Goal: Task Accomplishment & Management: Manage account settings

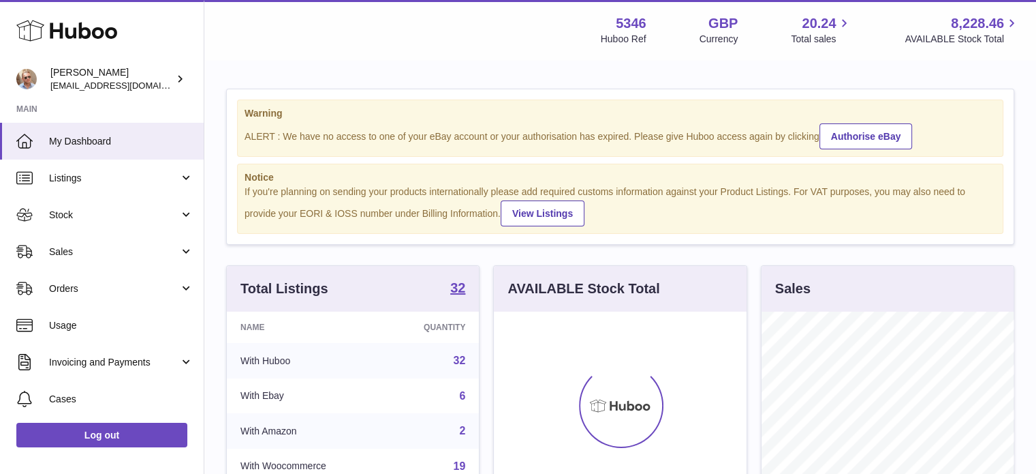
scroll to position [213, 253]
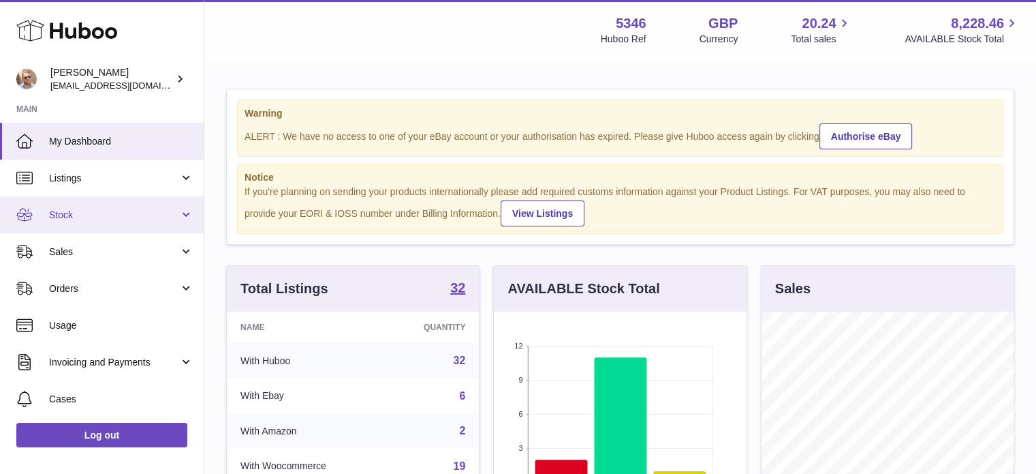
click at [74, 208] on span "Stock" at bounding box center [114, 214] width 130 height 13
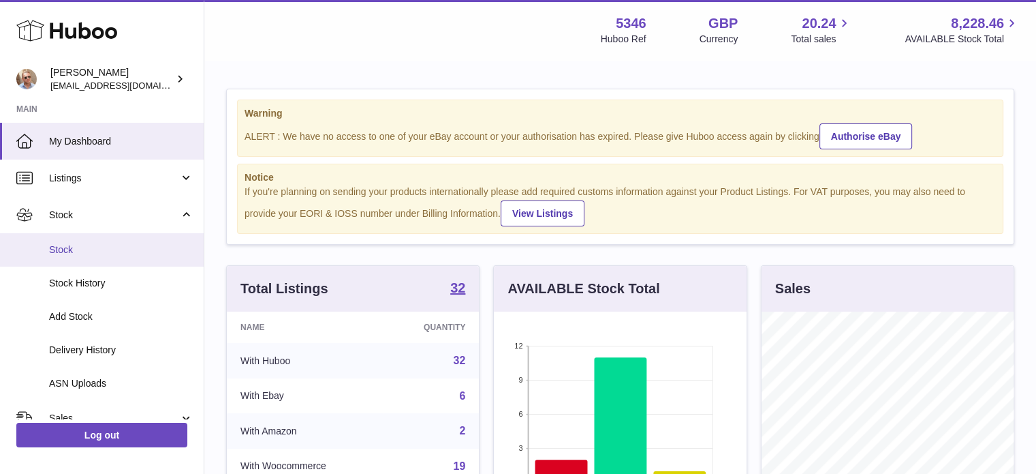
click at [72, 247] on span "Stock" at bounding box center [121, 249] width 144 height 13
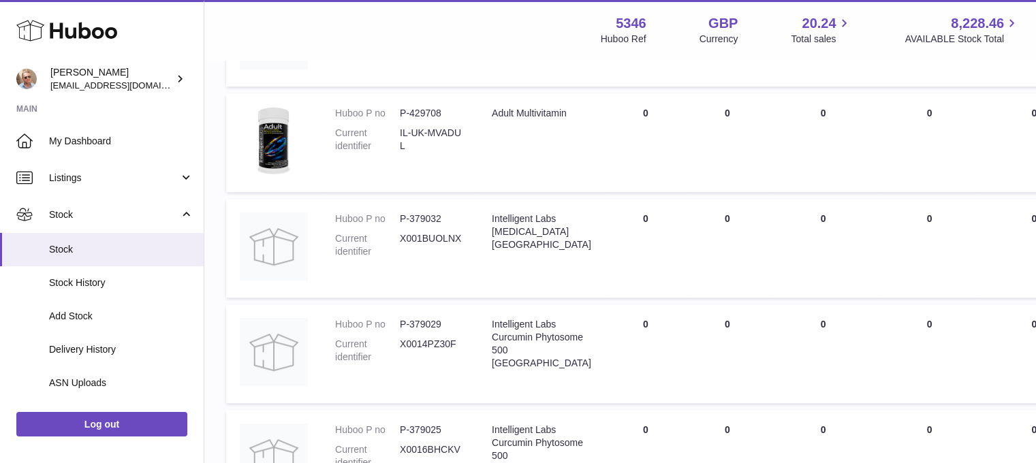
scroll to position [1126, 0]
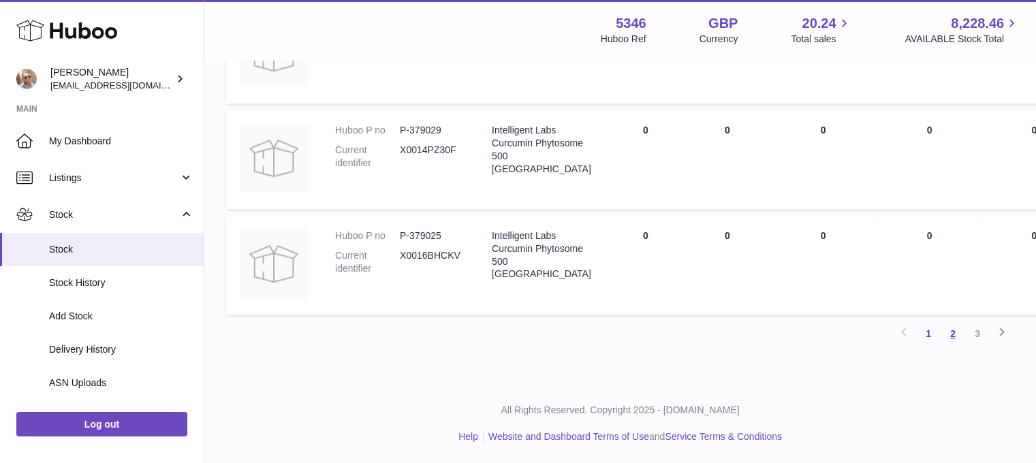
click at [958, 328] on link "2" at bounding box center [953, 334] width 25 height 25
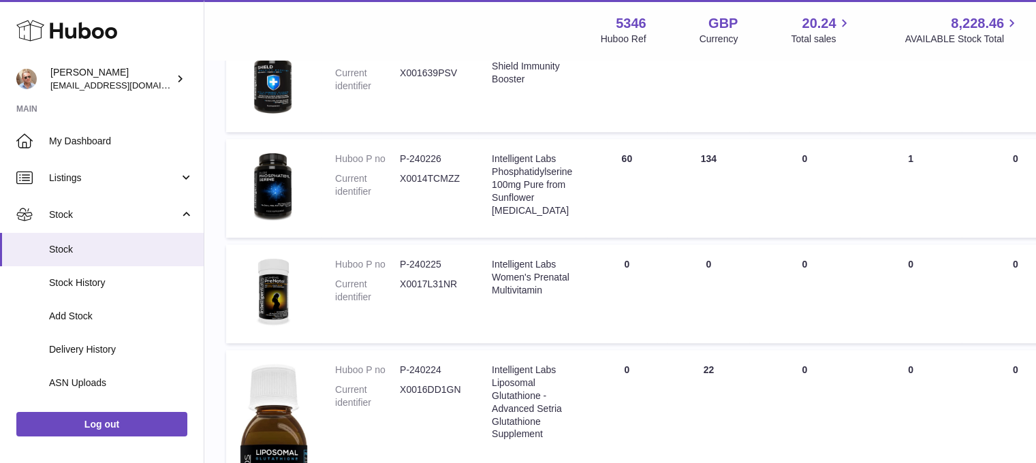
scroll to position [933, 0]
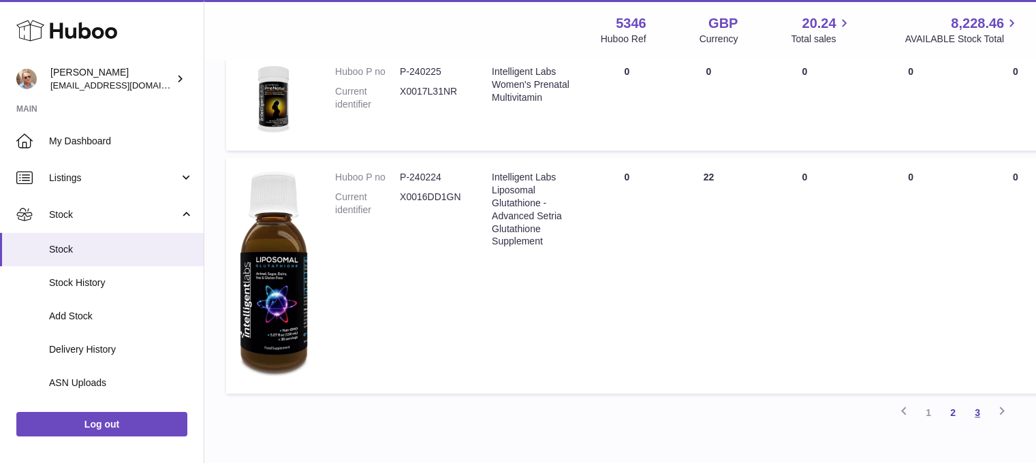
click at [980, 411] on link "3" at bounding box center [977, 413] width 25 height 25
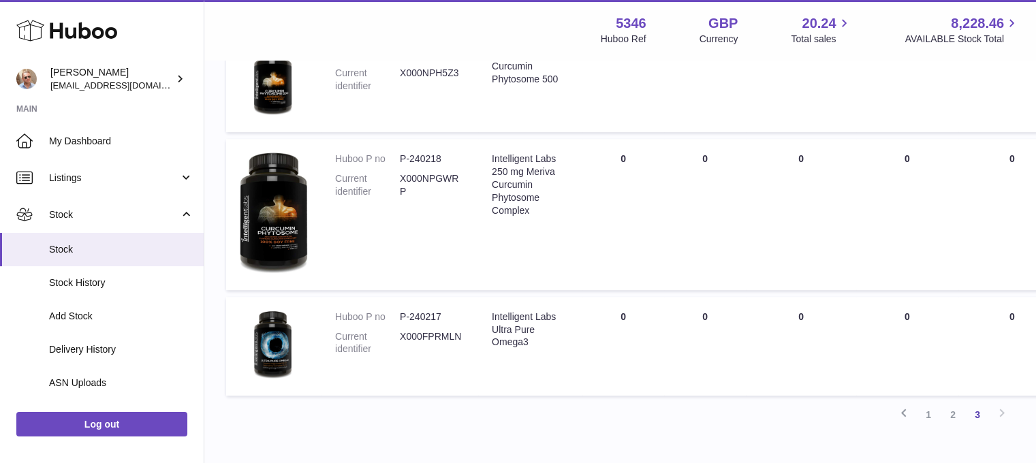
scroll to position [833, 0]
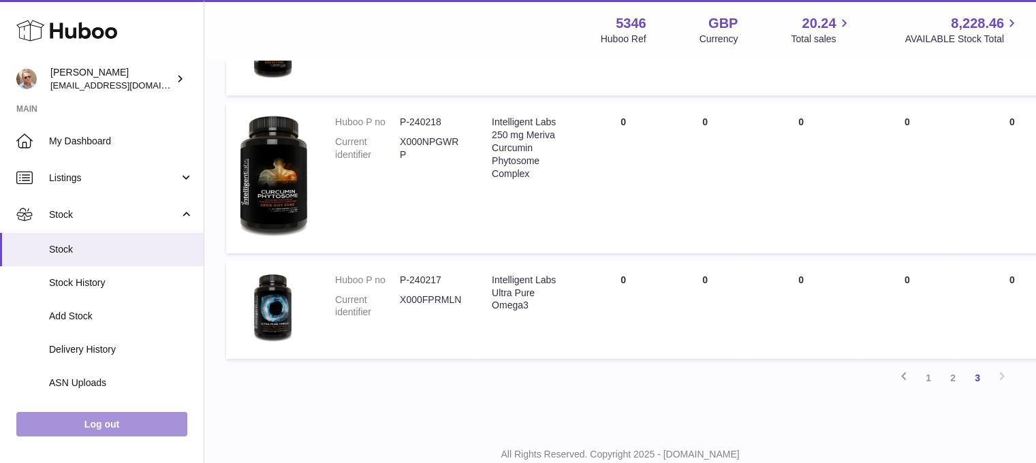
click at [109, 435] on link "Log out" at bounding box center [101, 424] width 171 height 25
